Goal: Task Accomplishment & Management: Manage account settings

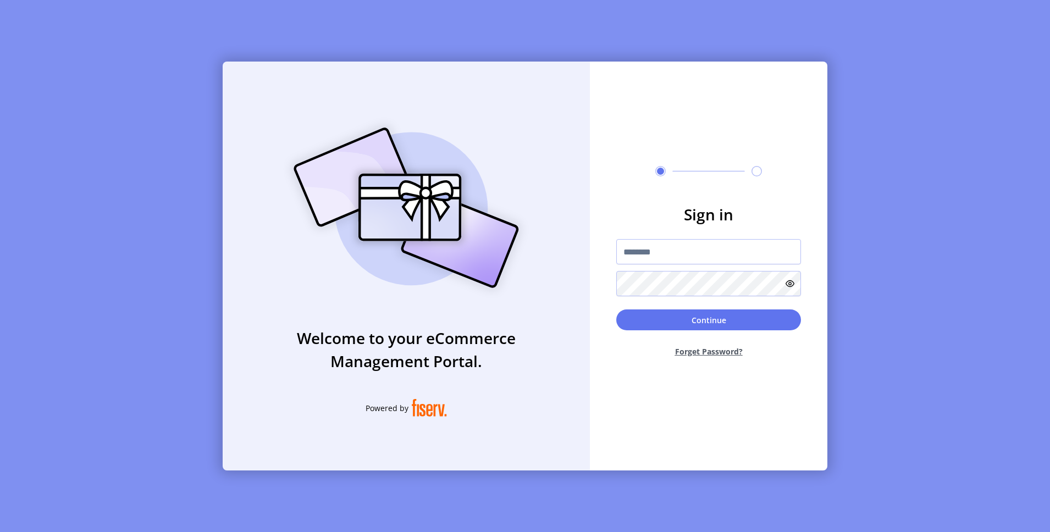
click at [674, 164] on div "Sign in Continue Forget Password?" at bounding box center [708, 266] width 237 height 409
click at [686, 252] on input "text" at bounding box center [708, 251] width 185 height 25
drag, startPoint x: 669, startPoint y: 251, endPoint x: 544, endPoint y: 251, distance: 124.7
click at [544, 251] on div "**********" at bounding box center [525, 266] width 605 height 409
type input "**********"
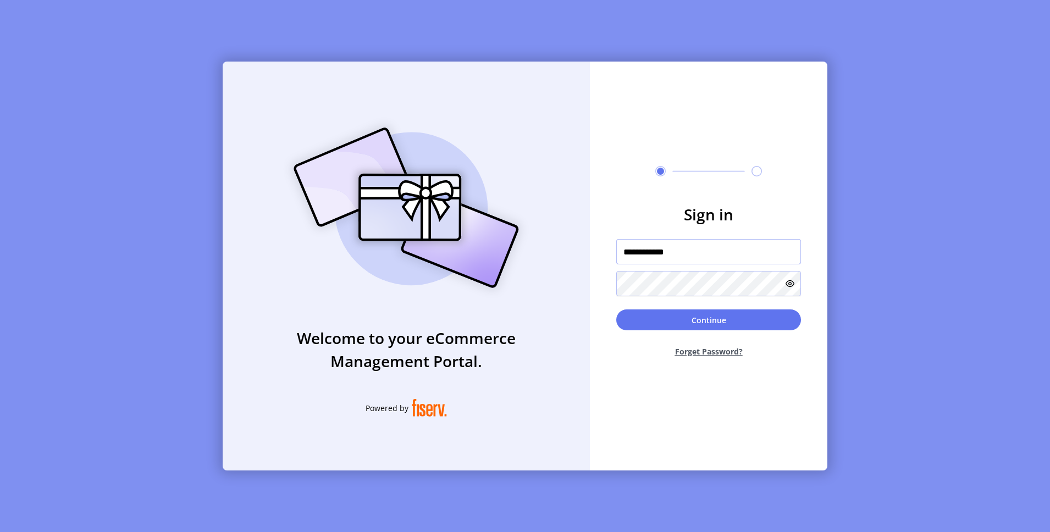
click at [616, 289] on button "Continue" at bounding box center [708, 319] width 185 height 21
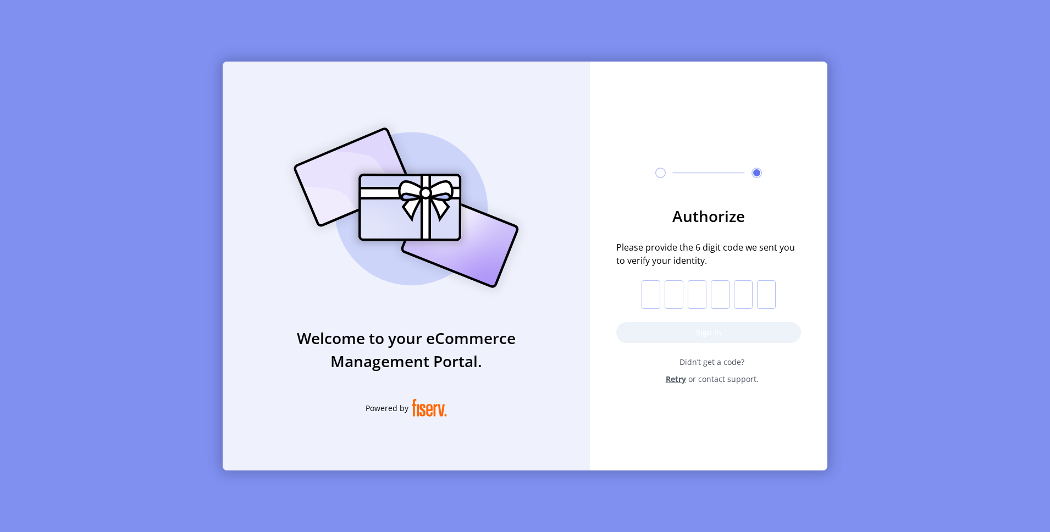
click at [647, 277] on form "Authorize Please provide the 6 digit code we sent you to verify your identity. …" at bounding box center [708, 294] width 237 height 180
click at [652, 289] on input "text" at bounding box center [650, 294] width 19 height 29
click at [656, 289] on input "text" at bounding box center [650, 294] width 19 height 29
paste input "*"
type input "*"
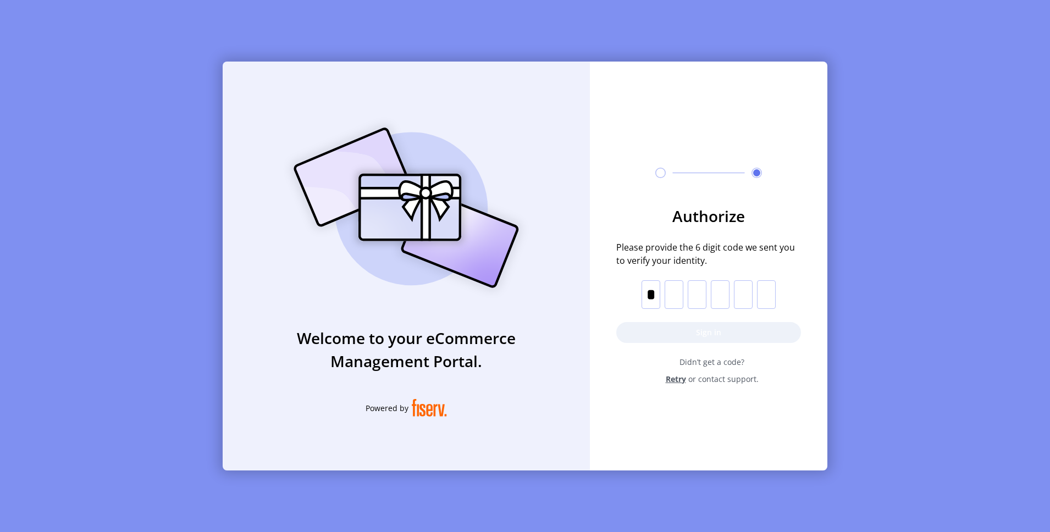
click at [656, 289] on button "Sign in" at bounding box center [708, 332] width 185 height 21
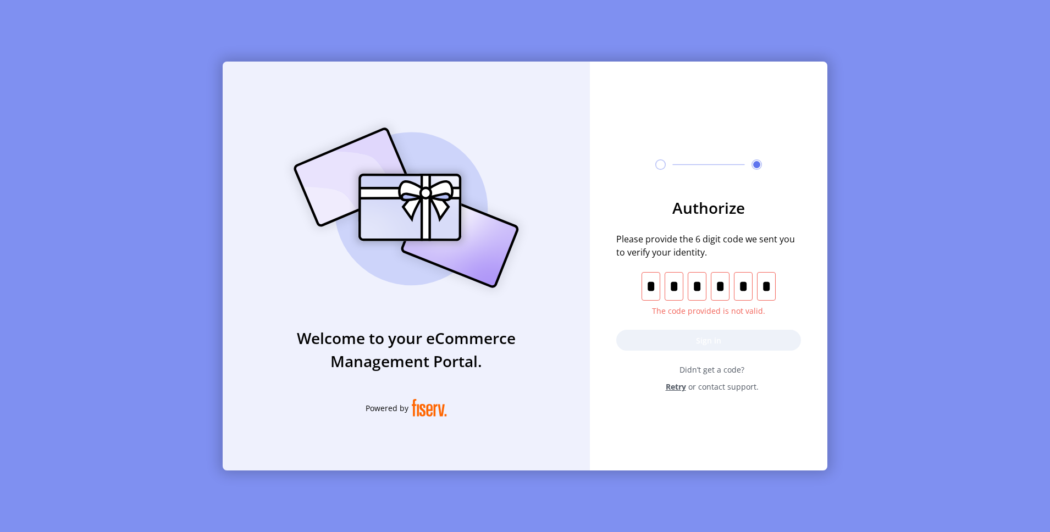
click at [767, 282] on input "text" at bounding box center [766, 286] width 19 height 29
click at [775, 283] on input "text" at bounding box center [766, 286] width 19 height 29
type input "*"
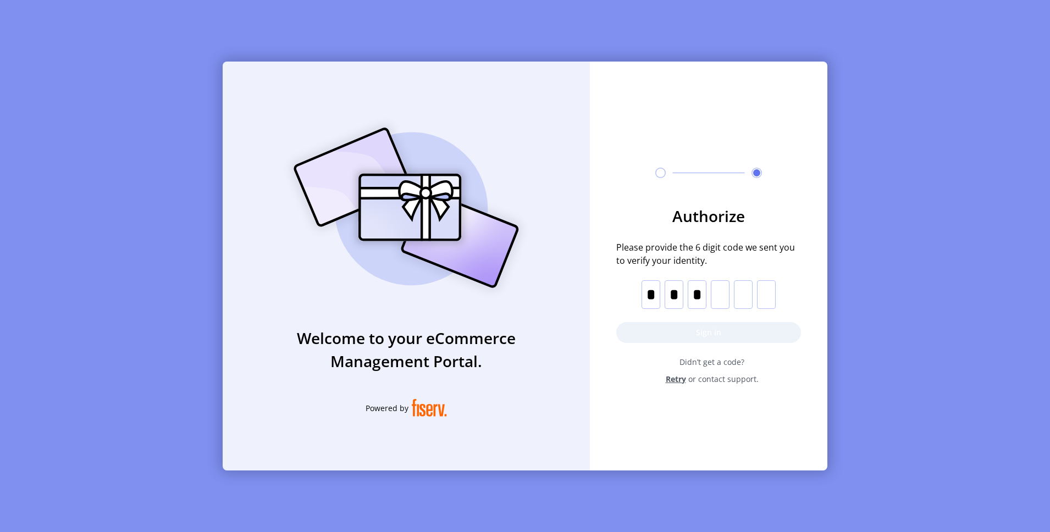
type input "*"
click at [652, 289] on input "text" at bounding box center [650, 294] width 19 height 29
click at [644, 289] on input "text" at bounding box center [650, 294] width 19 height 29
click at [647, 289] on input "text" at bounding box center [650, 294] width 19 height 29
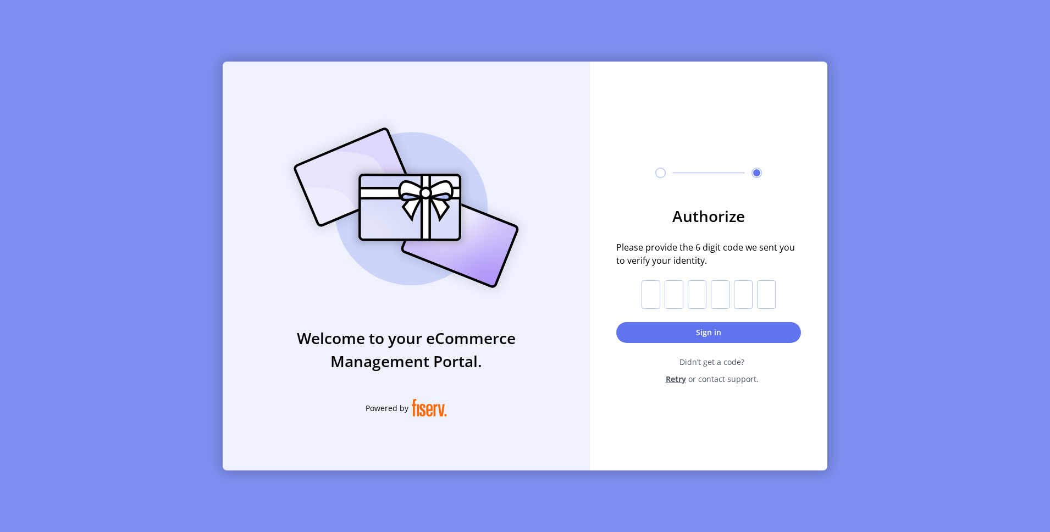
click at [647, 289] on input "text" at bounding box center [650, 294] width 19 height 29
click at [745, 286] on input "text" at bounding box center [743, 294] width 19 height 29
click at [655, 289] on input "text" at bounding box center [650, 294] width 19 height 29
click at [681, 289] on span "Retry" at bounding box center [676, 379] width 20 height 12
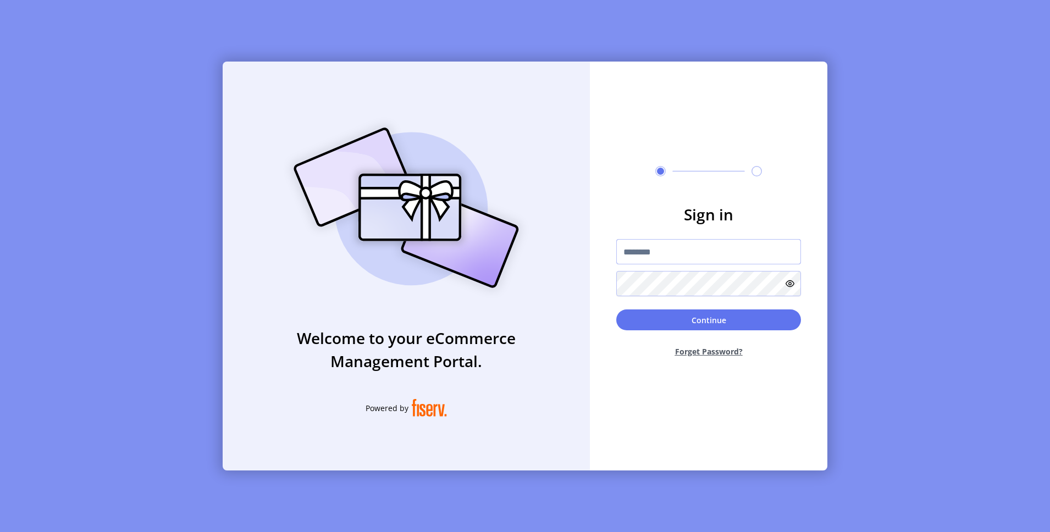
click at [739, 260] on input "text" at bounding box center [708, 251] width 185 height 25
type input "**********"
click at [654, 260] on input "**********" at bounding box center [708, 251] width 185 height 25
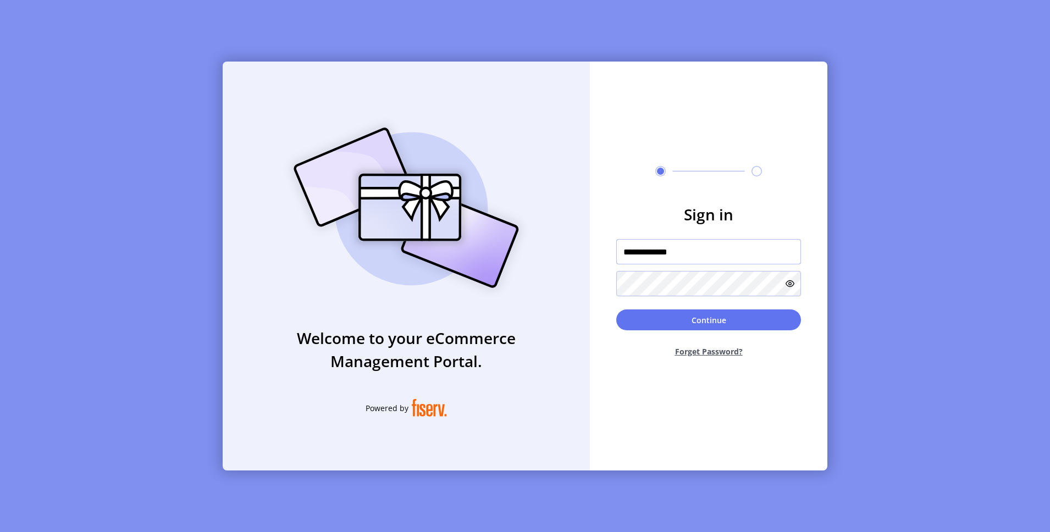
click at [662, 257] on input "**********" at bounding box center [708, 251] width 185 height 25
drag, startPoint x: 667, startPoint y: 255, endPoint x: 551, endPoint y: 254, distance: 116.5
click at [551, 255] on div "**********" at bounding box center [525, 266] width 605 height 409
type input "**********"
click at [616, 289] on button "Continue" at bounding box center [708, 319] width 185 height 21
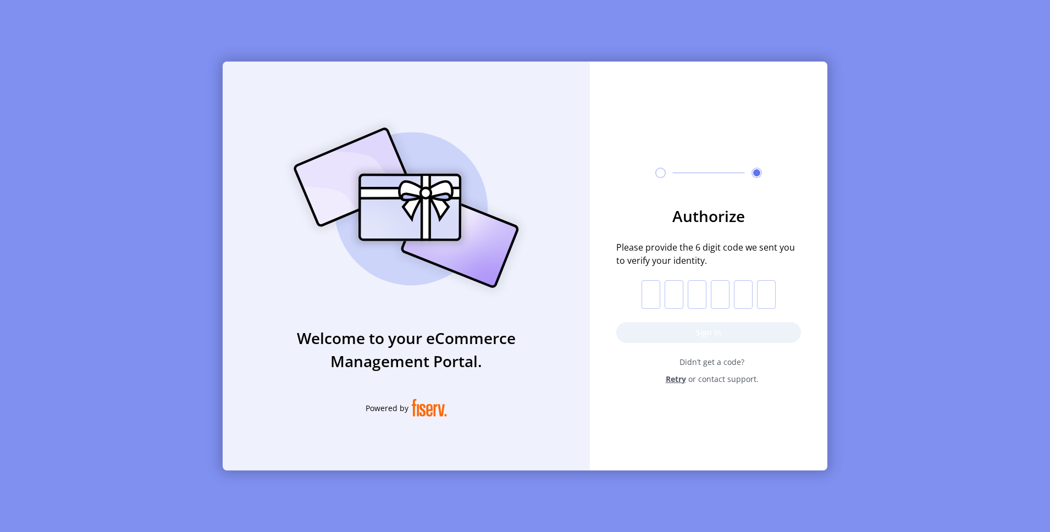
click at [665, 283] on p-inputotp at bounding box center [708, 294] width 134 height 29
click at [655, 289] on input "text" at bounding box center [650, 294] width 19 height 29
paste input "*"
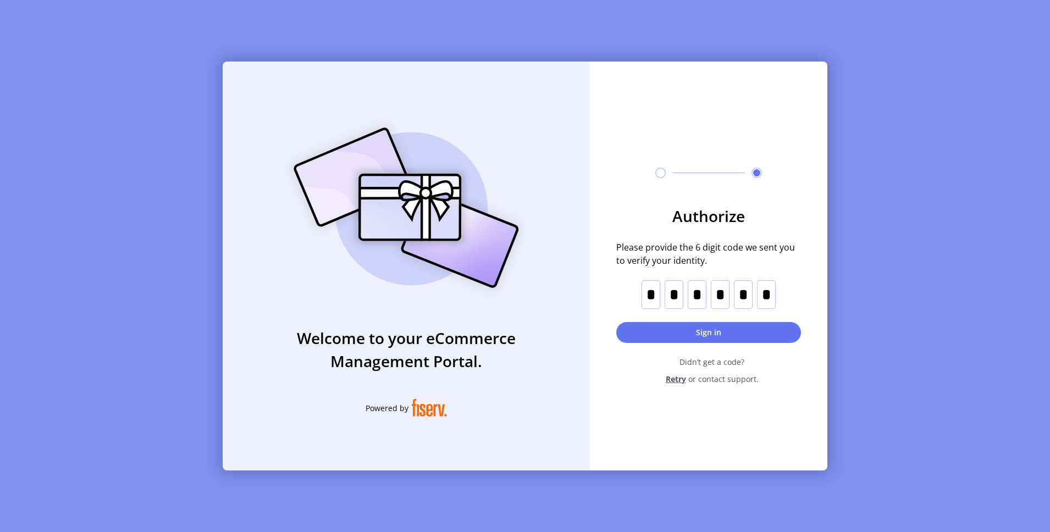
type input "*"
click at [657, 289] on form "Authorize Please provide the 6 digit code we sent you to verify your identity. …" at bounding box center [708, 294] width 237 height 180
click at [633, 289] on button "Sign in" at bounding box center [708, 332] width 185 height 21
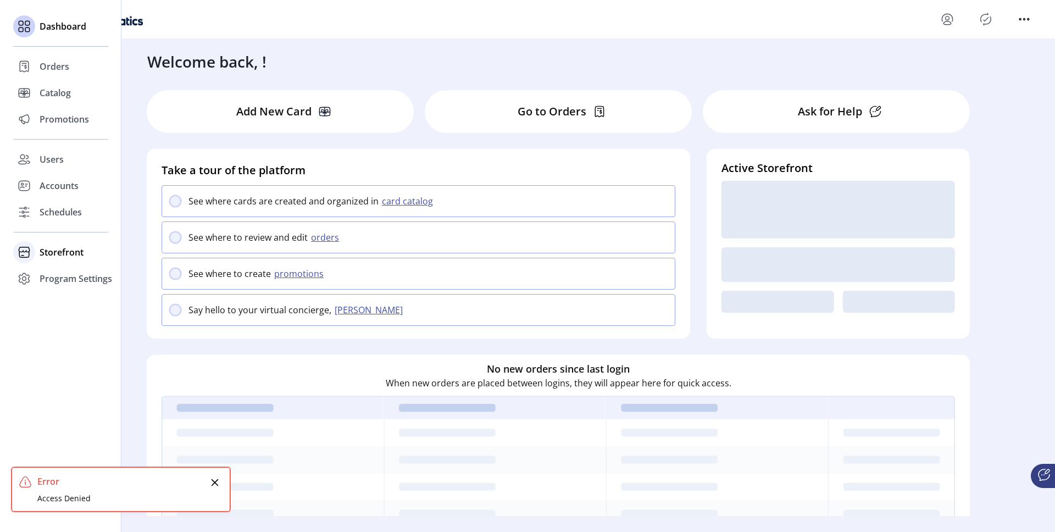
click at [35, 264] on div at bounding box center [24, 252] width 22 height 26
click at [48, 279] on span "Configuration" at bounding box center [69, 274] width 58 height 13
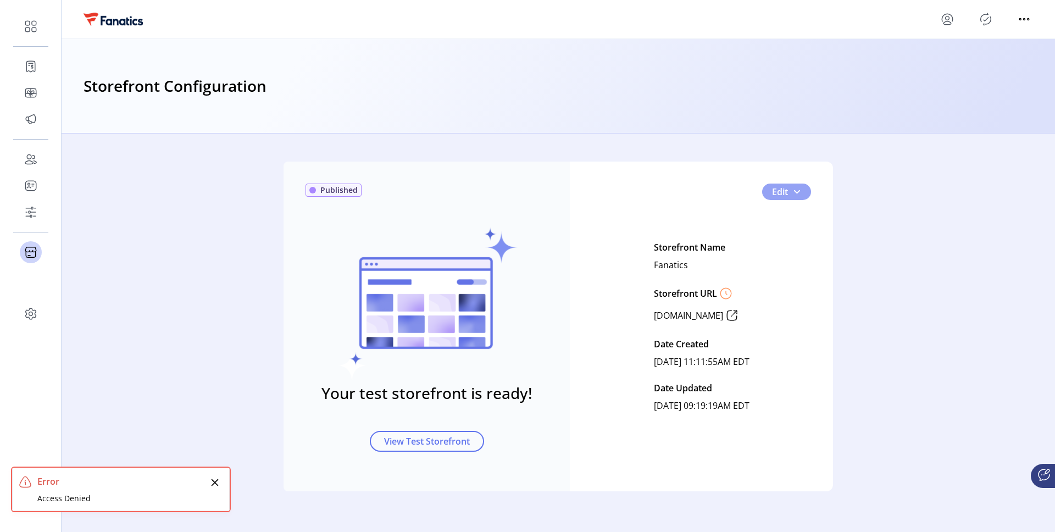
click at [786, 186] on span "Edit" at bounding box center [780, 191] width 16 height 13
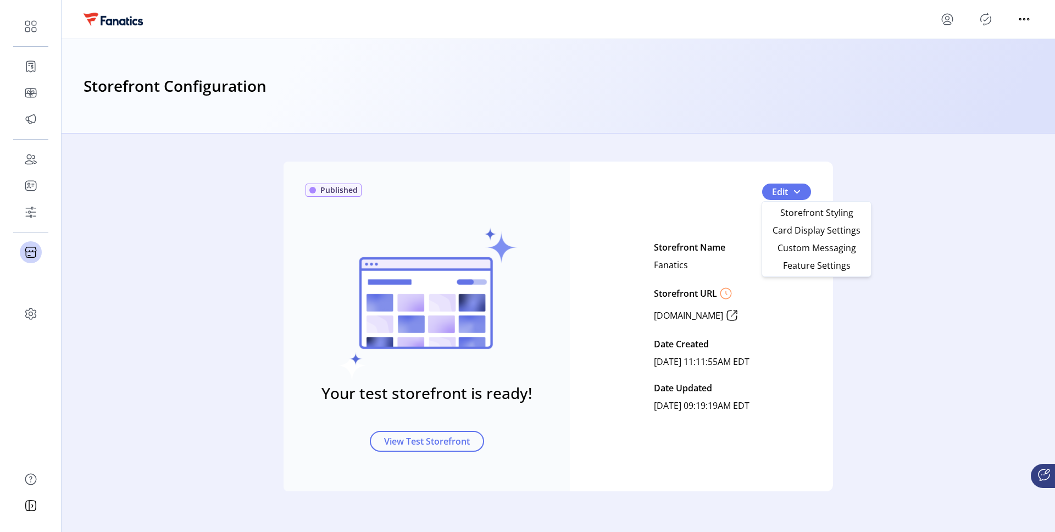
click at [946, 18] on icon "menu" at bounding box center [948, 18] width 4 height 4
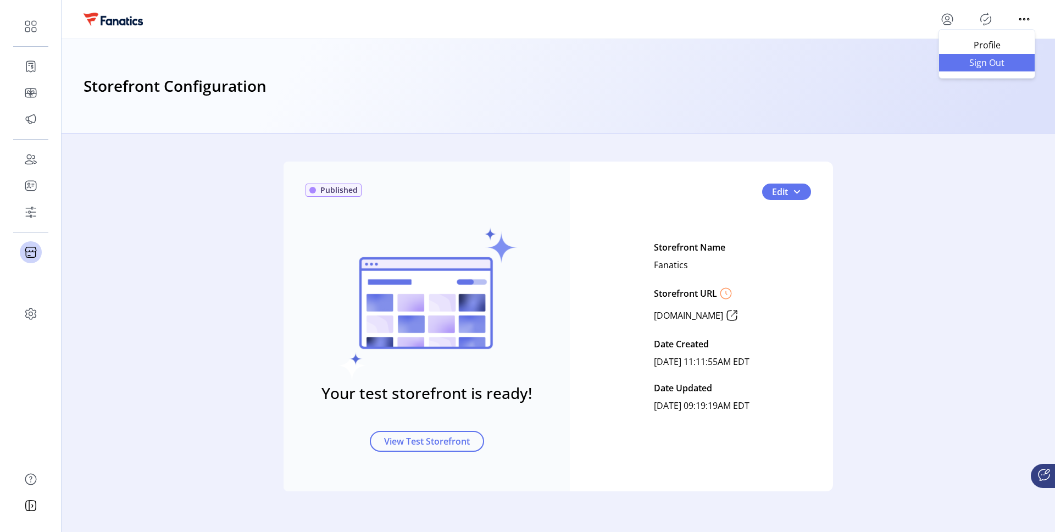
click at [963, 63] on span "Sign Out" at bounding box center [987, 62] width 82 height 9
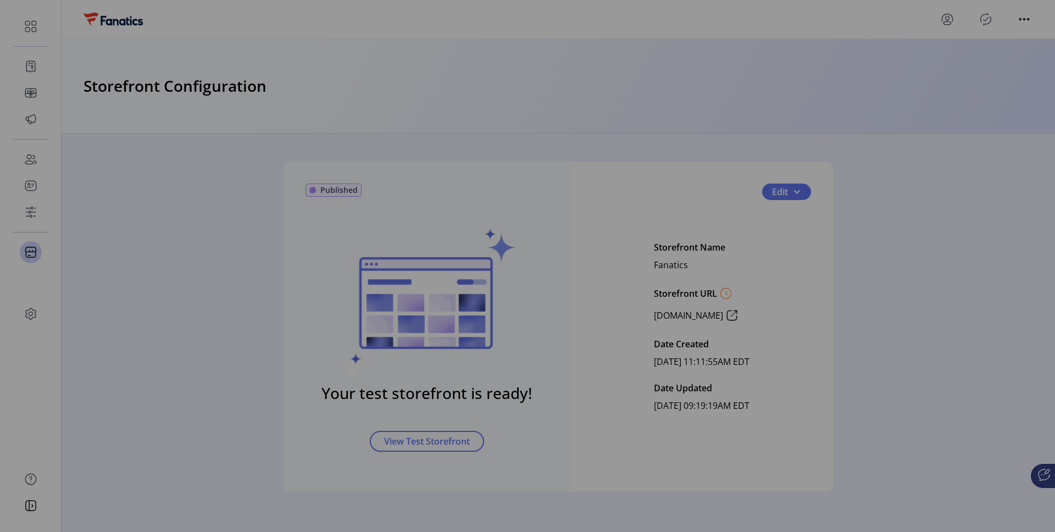
click at [574, 289] on div "Sign Out Confirm Are you sure you want to sign out? Cancel Sign Out" at bounding box center [527, 266] width 1055 height 532
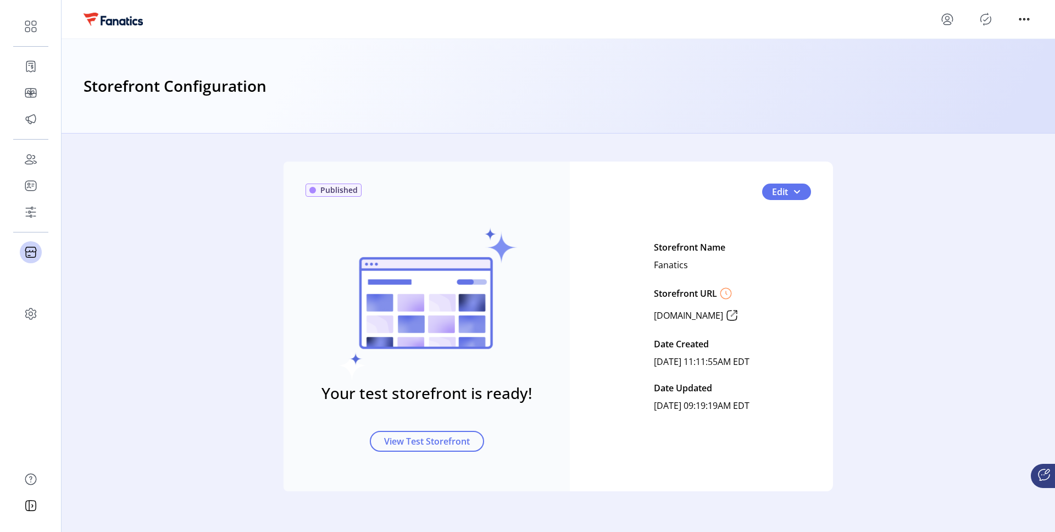
click at [939, 15] on p-button at bounding box center [948, 19] width 18 height 18
click at [941, 17] on icon "menu" at bounding box center [948, 19] width 18 height 18
click at [963, 59] on span "Sign Out" at bounding box center [987, 62] width 82 height 9
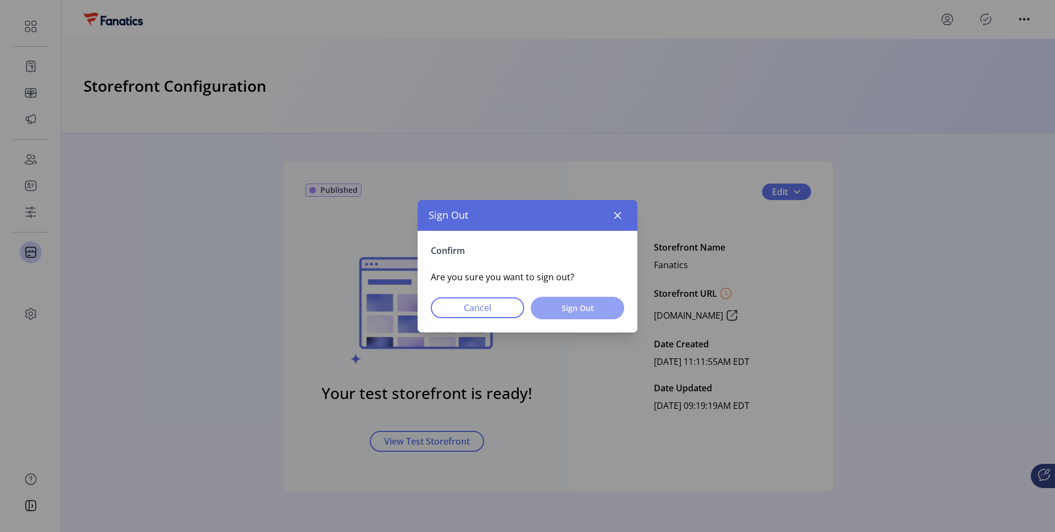
click at [575, 289] on button "Sign Out" at bounding box center [577, 308] width 93 height 23
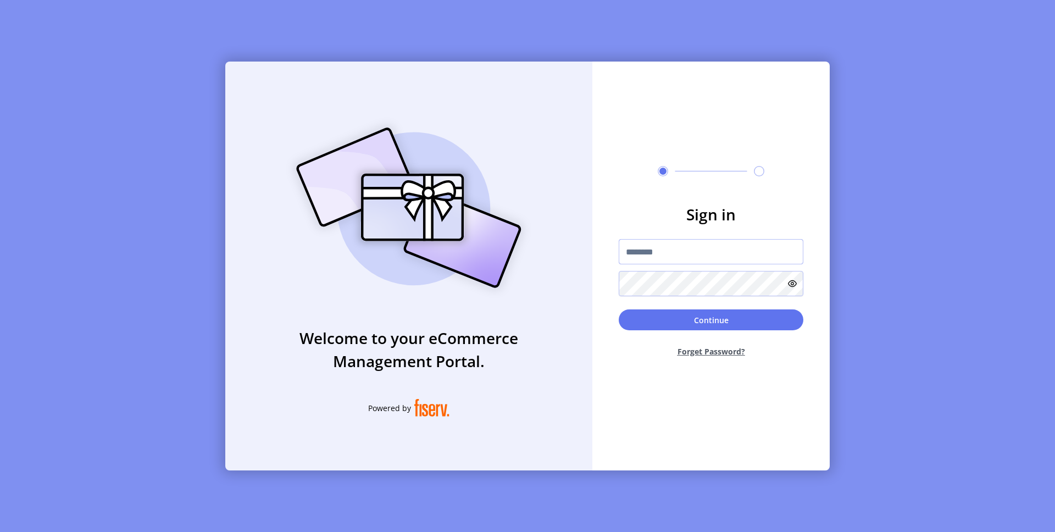
click at [672, 258] on input "text" at bounding box center [711, 251] width 185 height 25
drag, startPoint x: 666, startPoint y: 253, endPoint x: 549, endPoint y: 253, distance: 117.1
click at [549, 253] on div "**********" at bounding box center [527, 266] width 605 height 409
click at [686, 247] on input "**********" at bounding box center [711, 251] width 185 height 25
type input "**********"
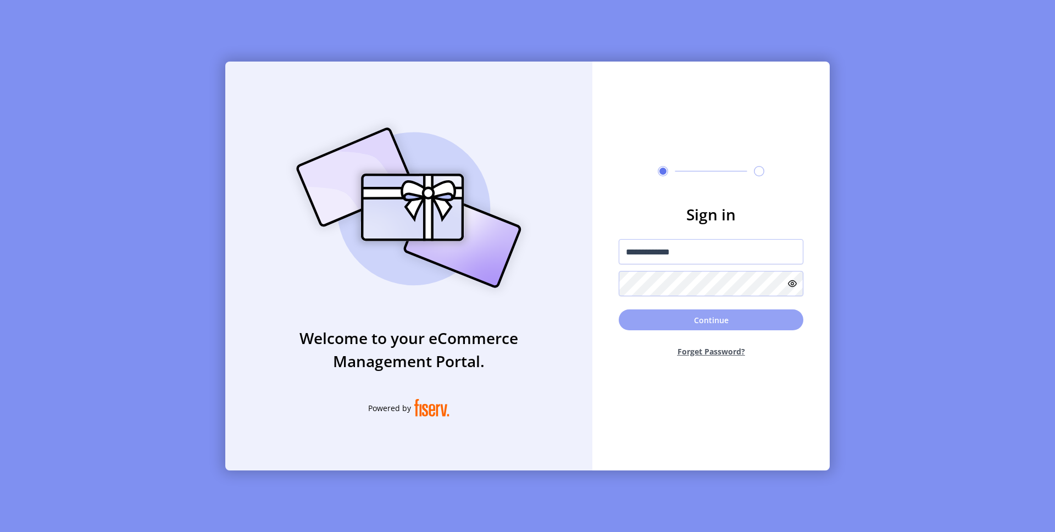
click at [664, 289] on button "Continue" at bounding box center [711, 319] width 185 height 21
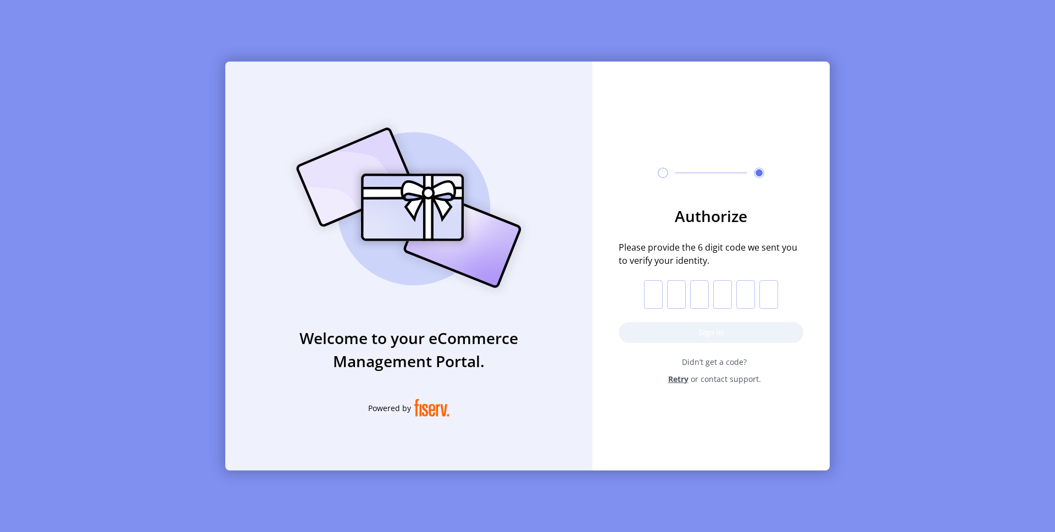
click at [658, 289] on input "text" at bounding box center [653, 294] width 19 height 29
paste input "*"
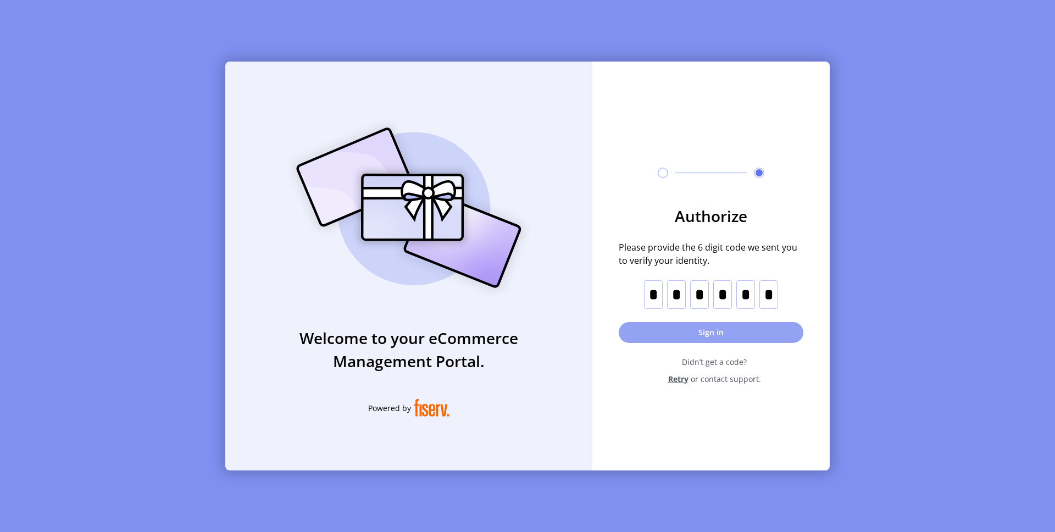
type input "*"
click at [679, 289] on button "Sign in" at bounding box center [711, 332] width 185 height 21
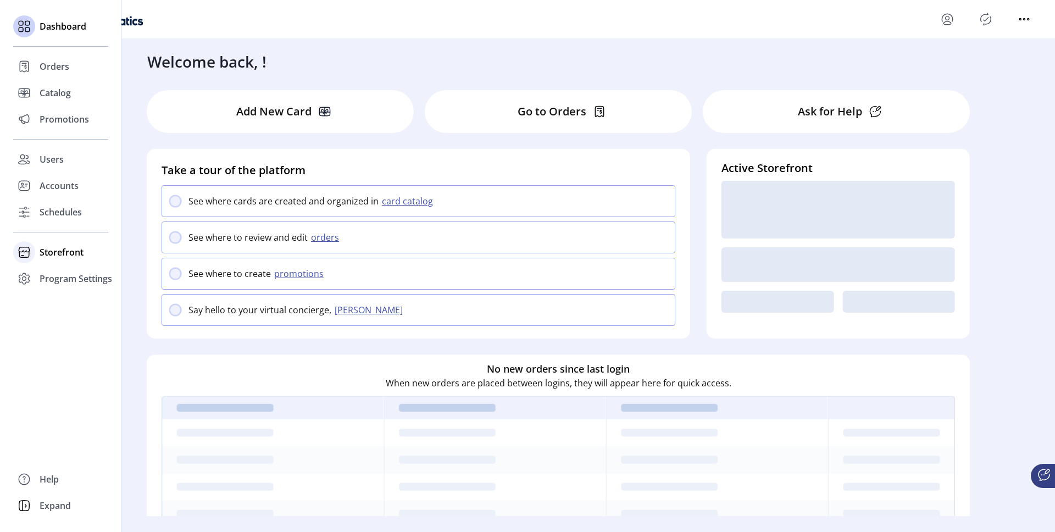
click at [44, 248] on span "Storefront" at bounding box center [62, 252] width 44 height 13
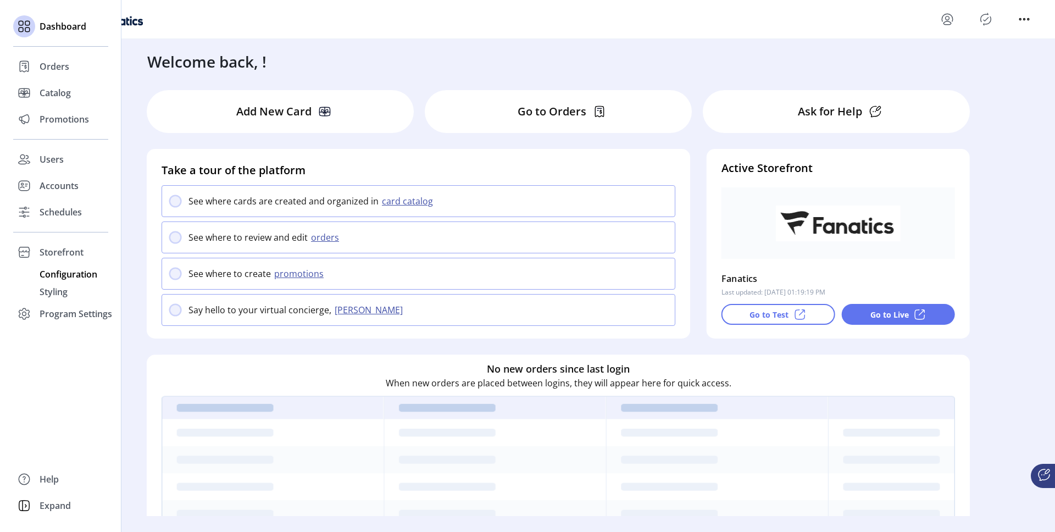
click at [46, 275] on span "Configuration" at bounding box center [69, 274] width 58 height 13
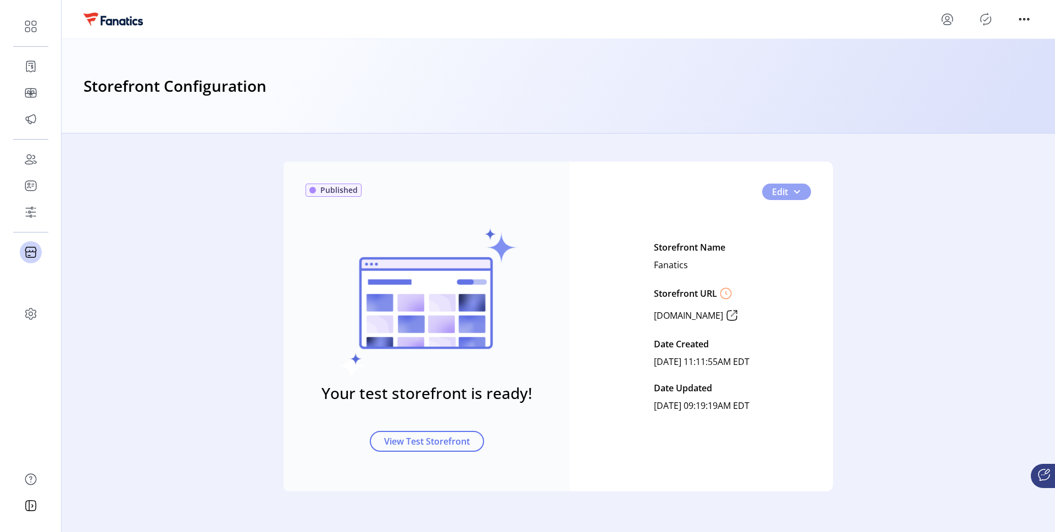
click at [801, 194] on span "button" at bounding box center [796, 191] width 9 height 9
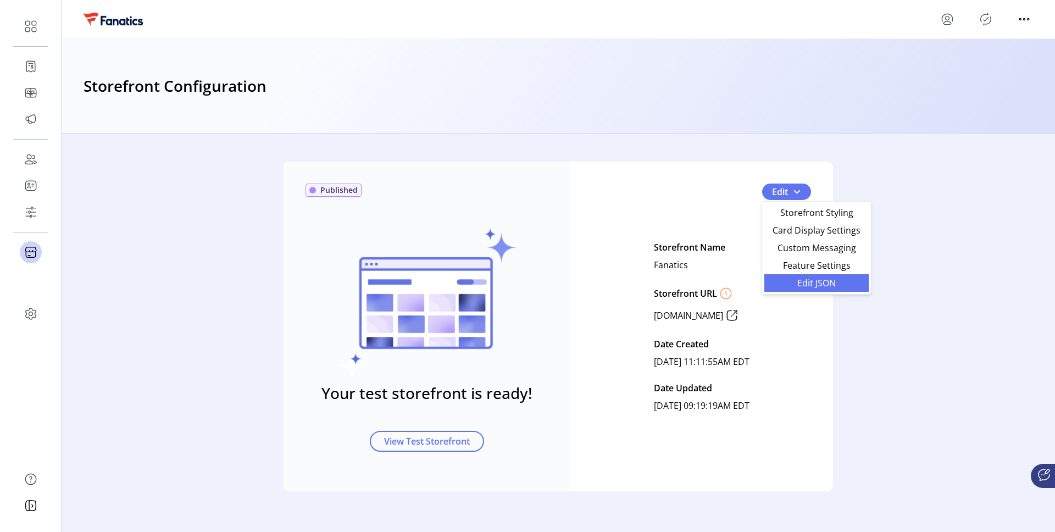
click at [807, 281] on span "Edit JSON" at bounding box center [816, 283] width 91 height 9
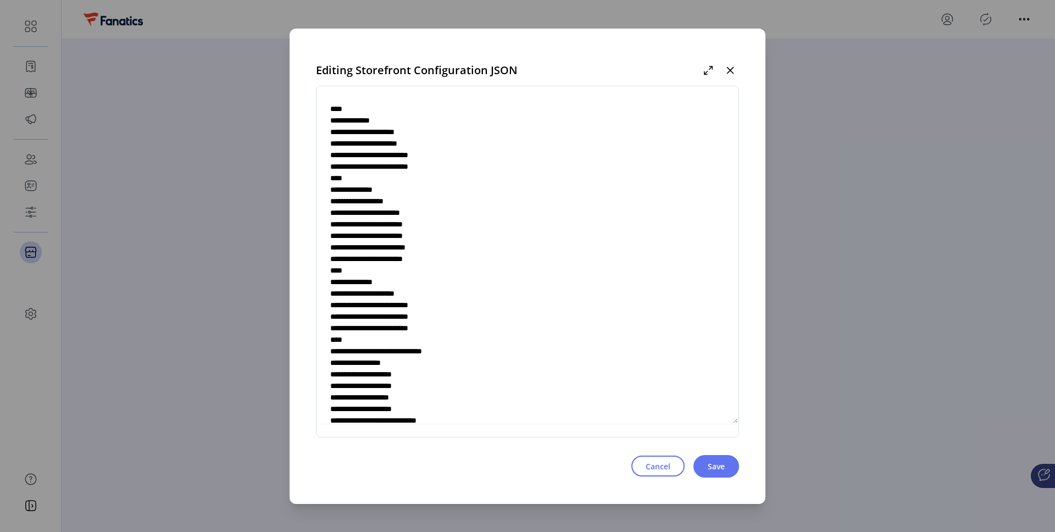
scroll to position [3535, 0]
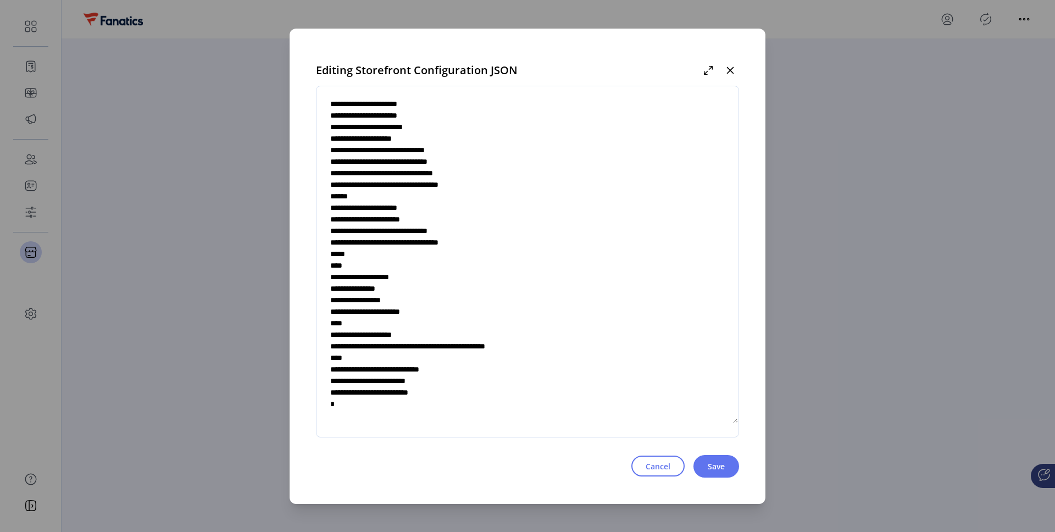
click at [504, 247] on textarea at bounding box center [528, 261] width 422 height 324
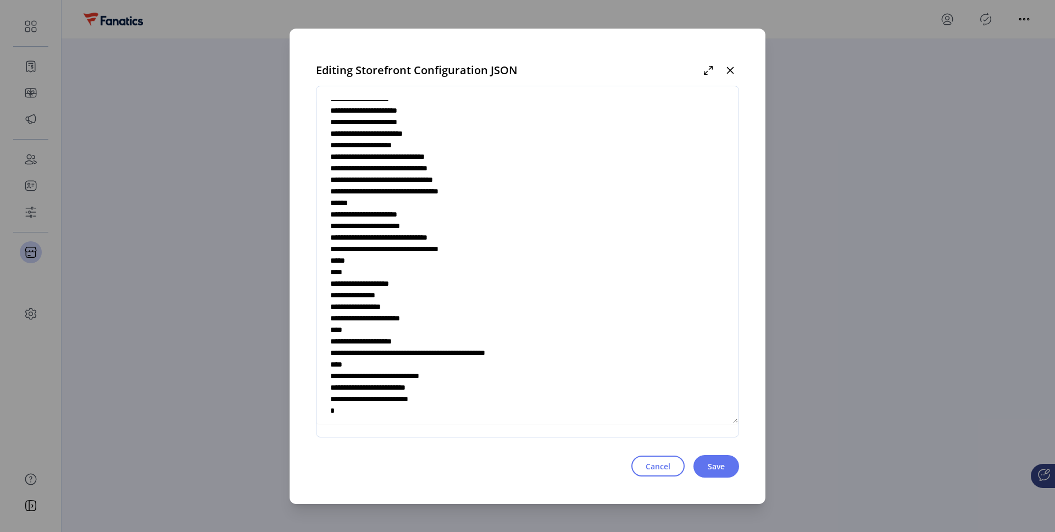
scroll to position [3065, 0]
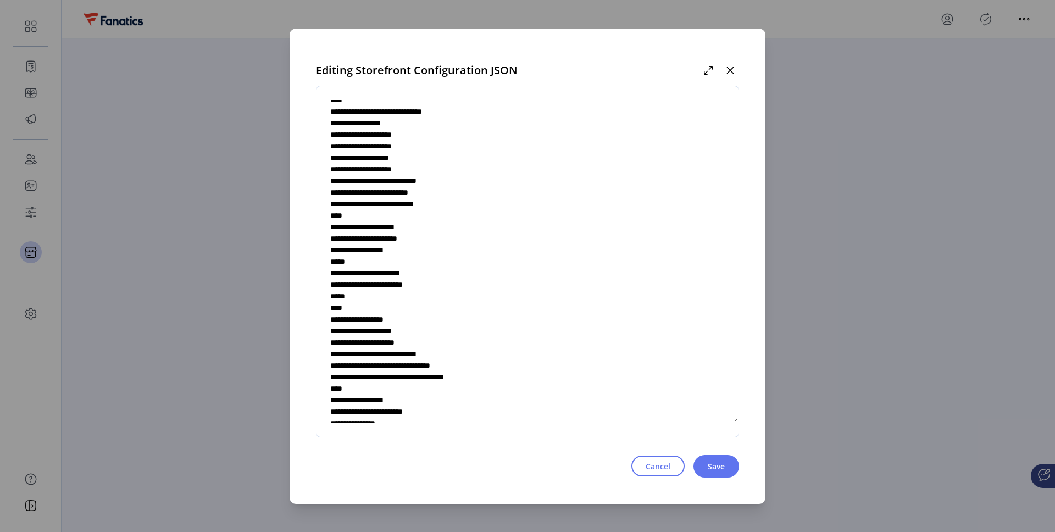
click at [477, 259] on textarea at bounding box center [528, 261] width 422 height 324
click at [420, 260] on textarea at bounding box center [528, 261] width 422 height 324
type textarea "**********"
click at [722, 289] on span "Save" at bounding box center [716, 467] width 17 height 12
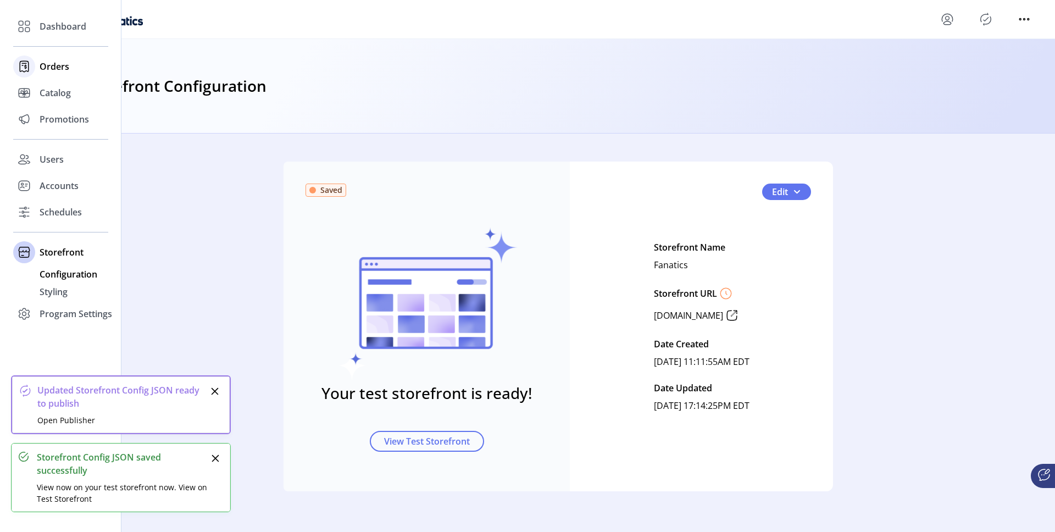
click at [52, 68] on span "Orders" at bounding box center [55, 66] width 30 height 13
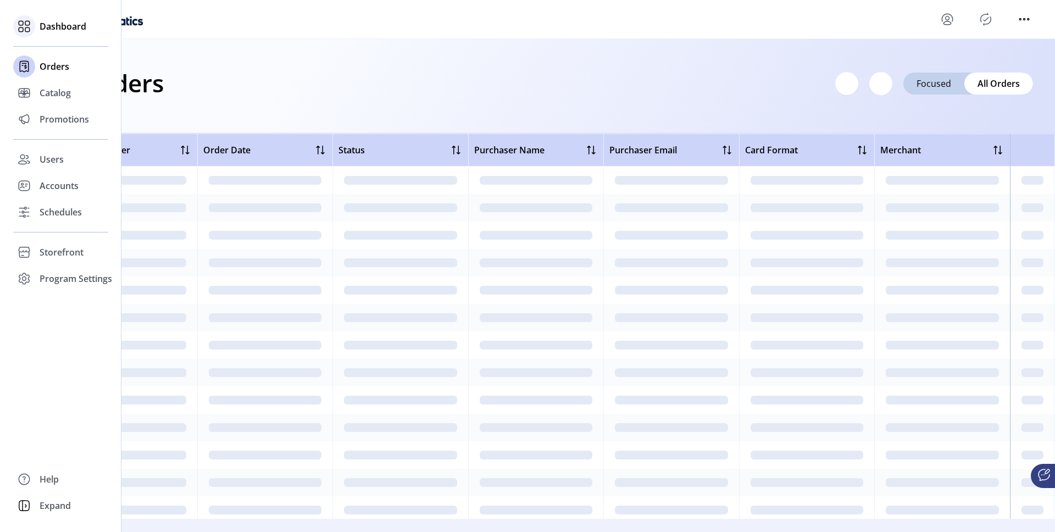
click at [54, 24] on span "Dashboard" at bounding box center [63, 26] width 47 height 13
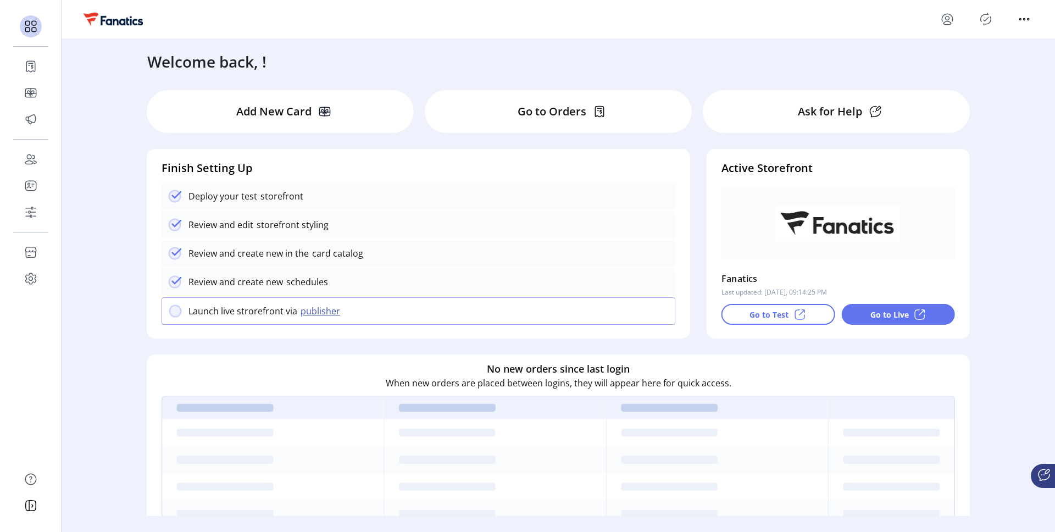
click at [793, 289] on icon at bounding box center [799, 314] width 13 height 13
